Goal: Task Accomplishment & Management: Manage account settings

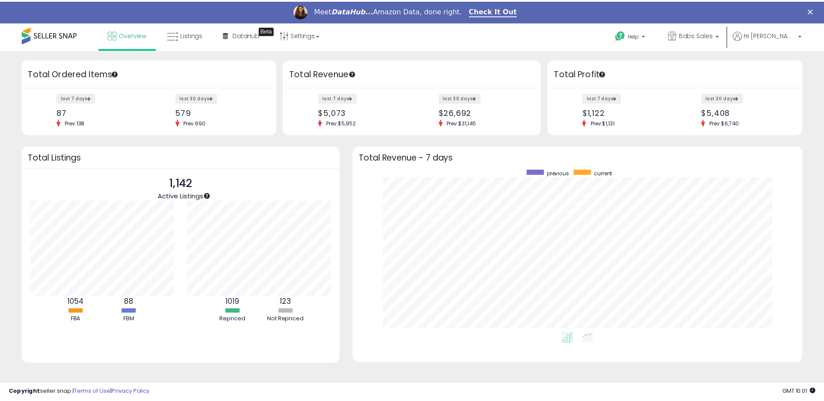
scroll to position [434333, 434065]
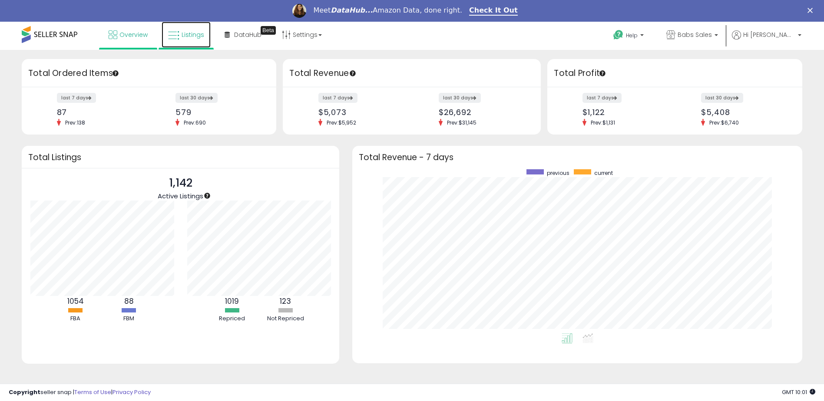
click at [185, 32] on span "Listings" at bounding box center [193, 34] width 23 height 9
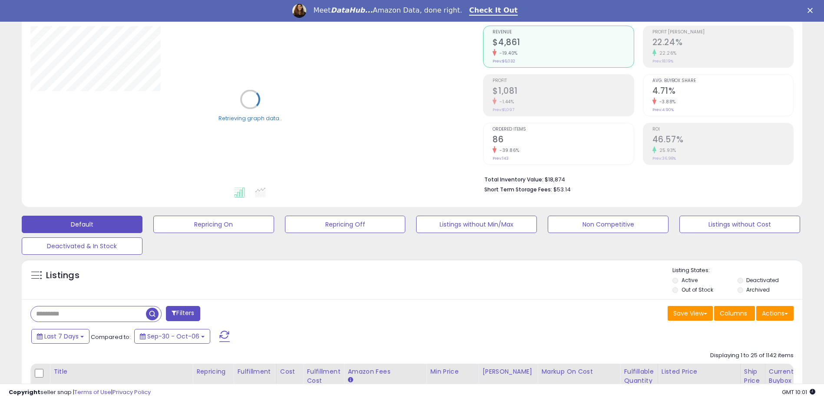
scroll to position [87, 0]
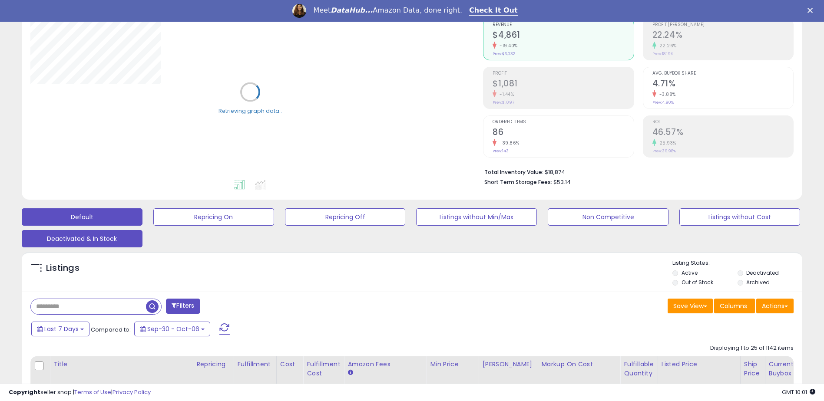
click at [102, 239] on button "Deactivated & In Stock" at bounding box center [82, 238] width 121 height 17
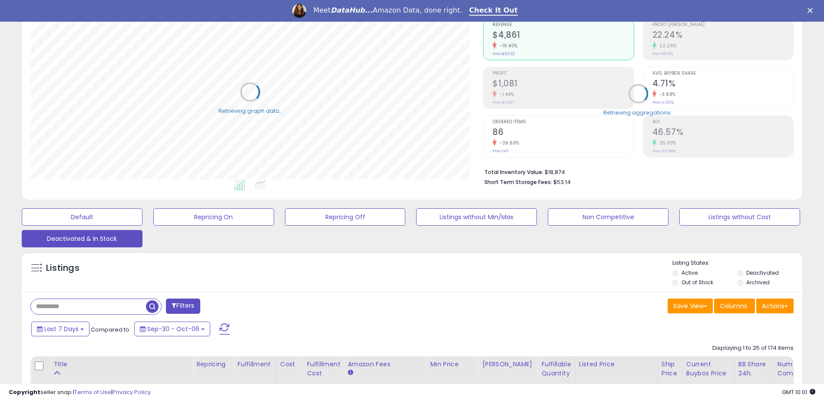
scroll to position [178, 453]
click at [46, 305] on input "text" at bounding box center [126, 306] width 190 height 15
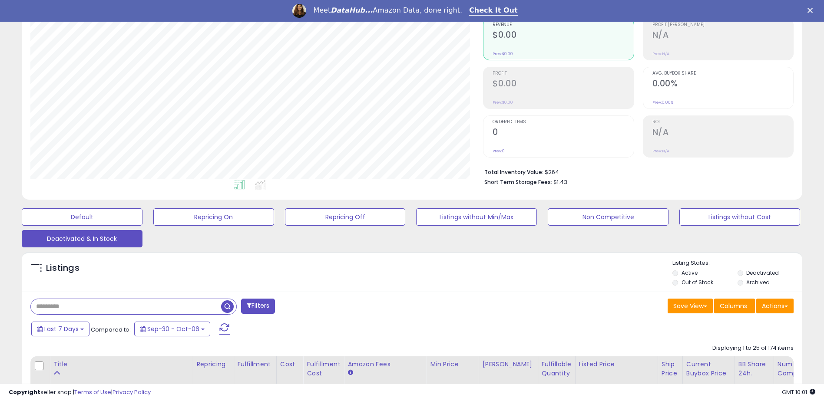
paste input "**********"
type input "**********"
click at [229, 306] on span "button" at bounding box center [227, 307] width 13 height 13
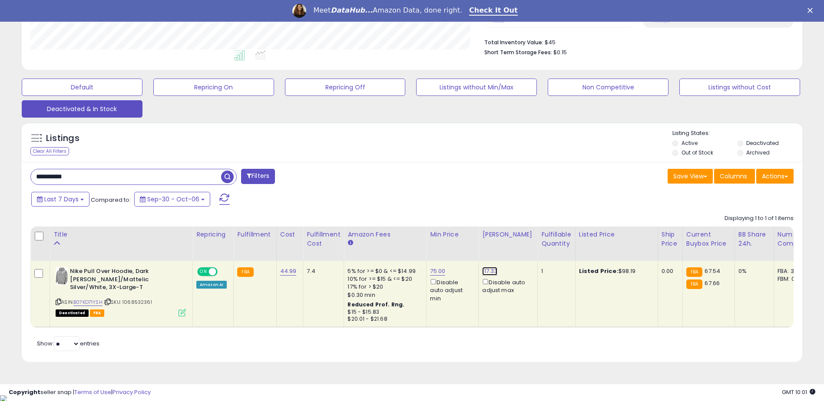
click at [490, 269] on link "117.33" at bounding box center [489, 271] width 15 height 9
type input "*"
type input "*****"
click at [514, 238] on icon "submit" at bounding box center [511, 240] width 5 height 5
click at [706, 85] on button "Listings without Cost" at bounding box center [740, 87] width 121 height 17
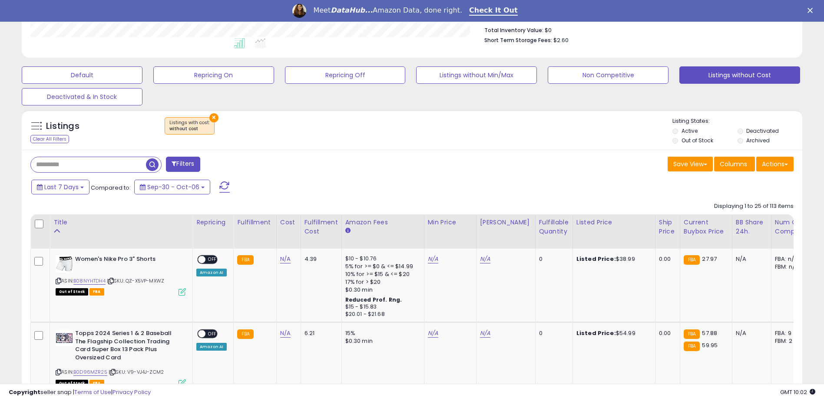
scroll to position [237, 0]
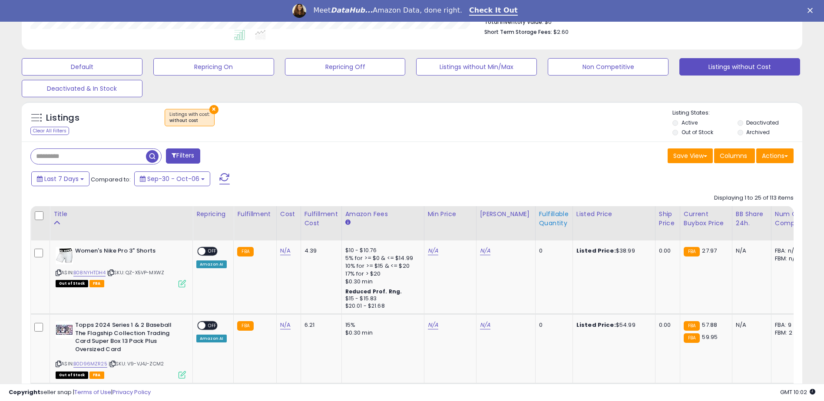
click at [545, 213] on div "Fulfillable Quantity" at bounding box center [554, 219] width 30 height 18
